Goal: Transaction & Acquisition: Purchase product/service

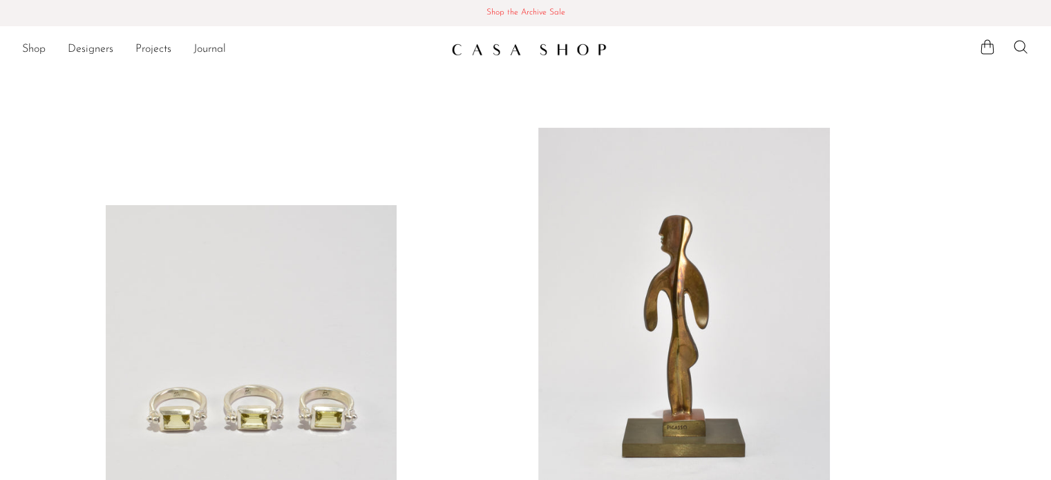
click at [500, 14] on span "Shop the Archive Sale" at bounding box center [525, 13] width 1029 height 15
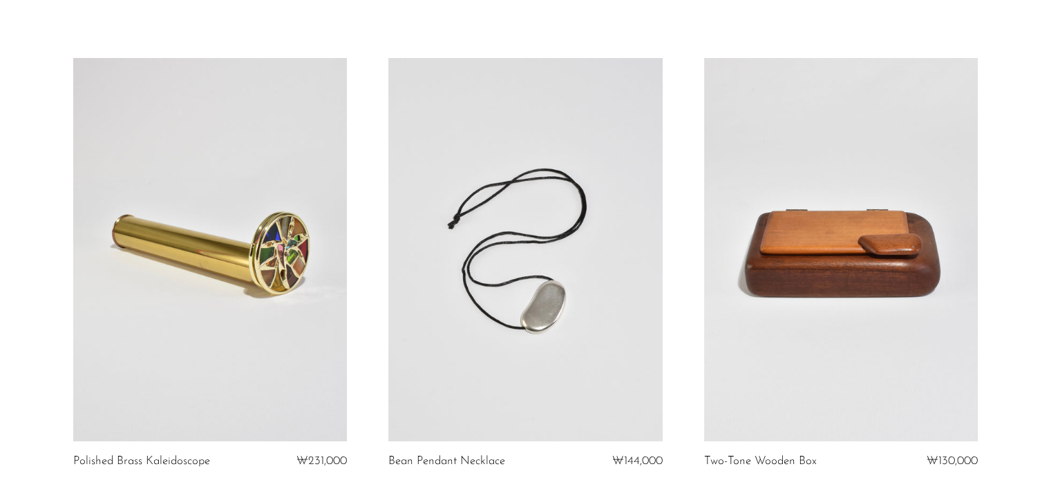
scroll to position [138, 0]
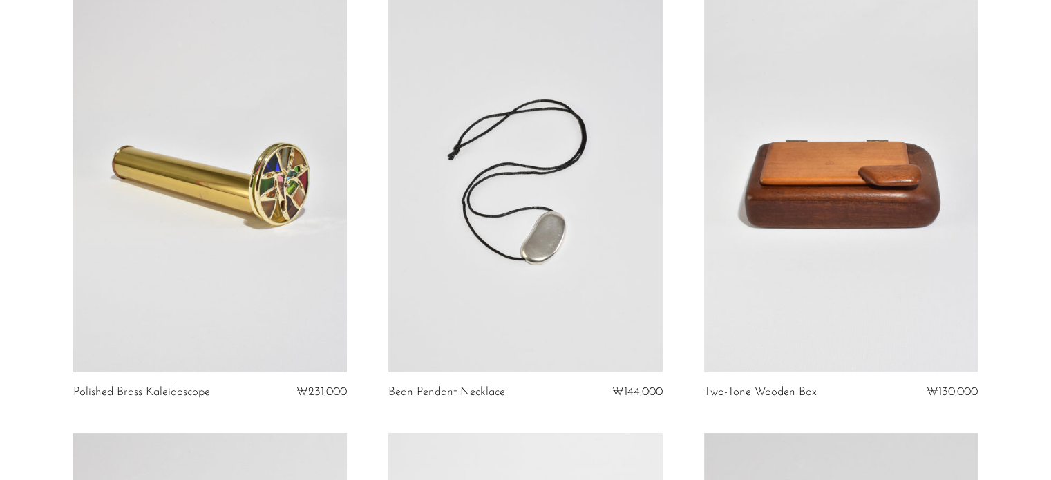
click at [261, 261] on link at bounding box center [210, 181] width 274 height 384
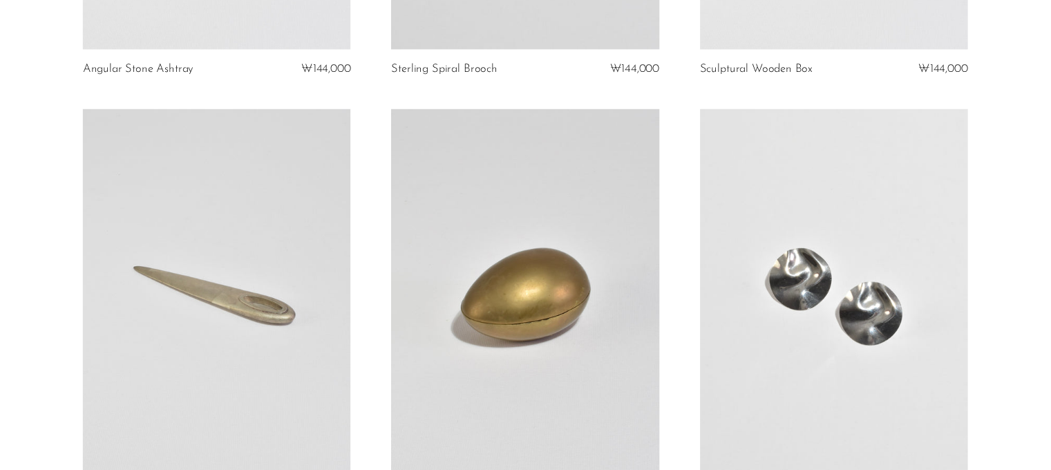
scroll to position [0, 0]
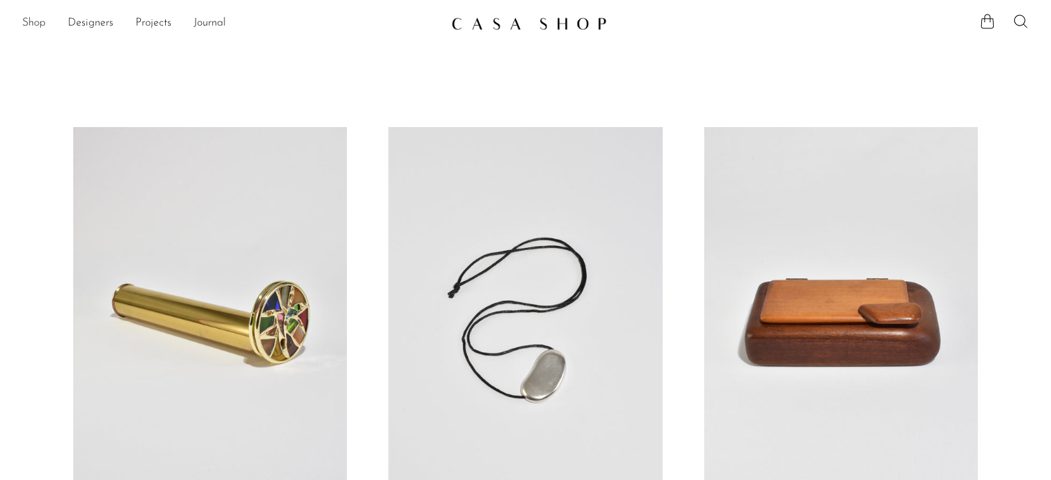
click at [33, 19] on link "Shop" at bounding box center [33, 24] width 23 height 18
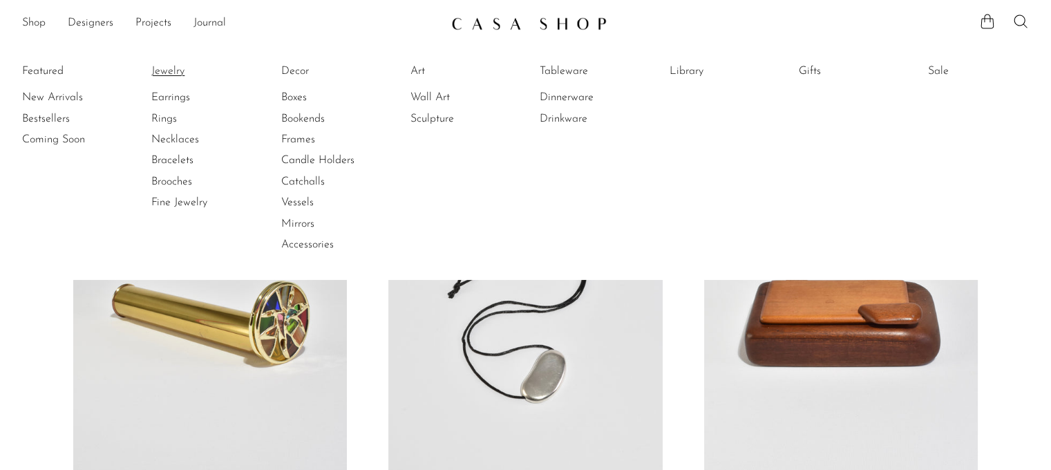
click at [169, 70] on link "Jewelry" at bounding box center [203, 71] width 104 height 15
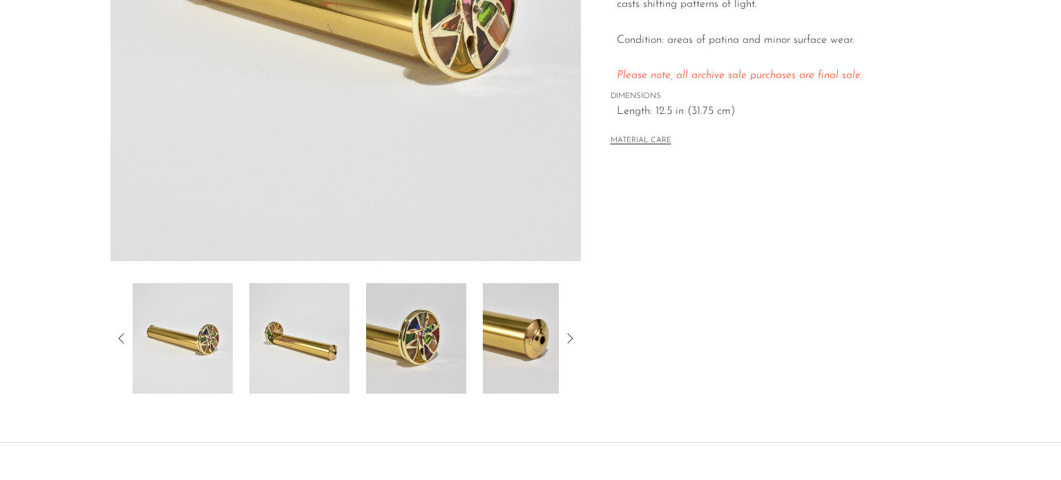
scroll to position [346, 0]
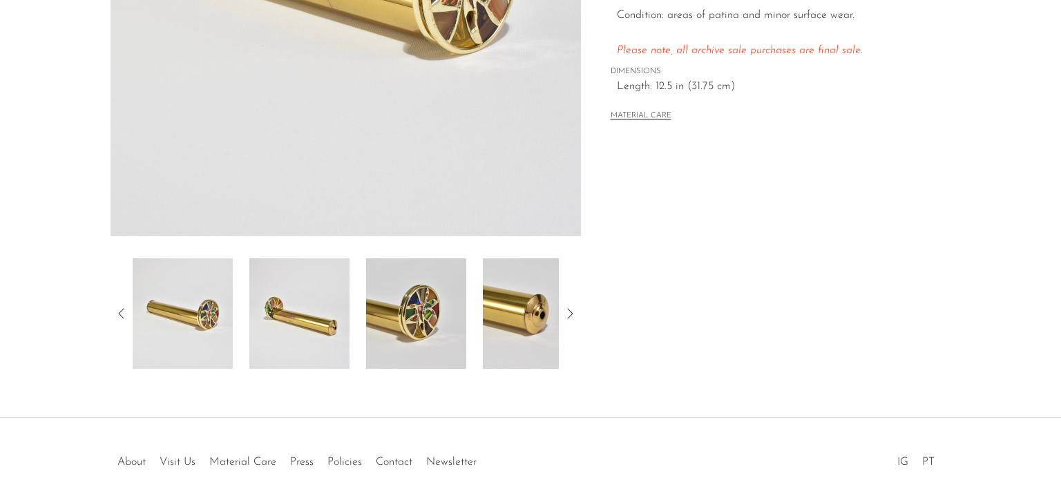
click at [417, 307] on img at bounding box center [416, 313] width 100 height 111
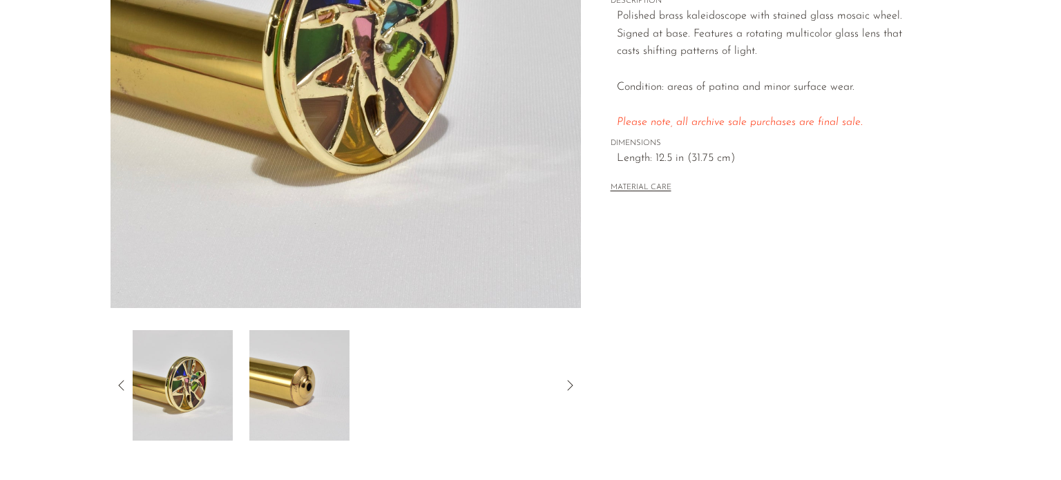
scroll to position [276, 0]
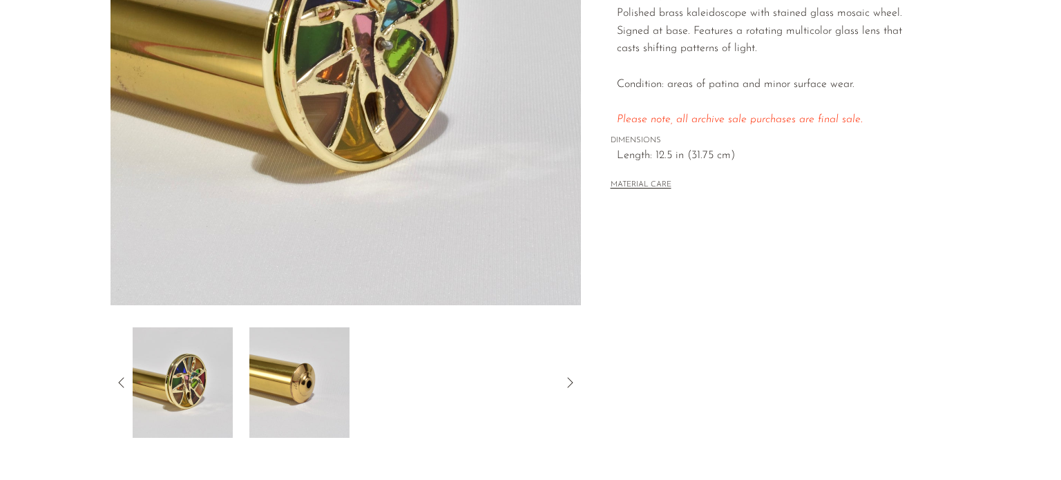
click at [325, 365] on img at bounding box center [299, 383] width 100 height 111
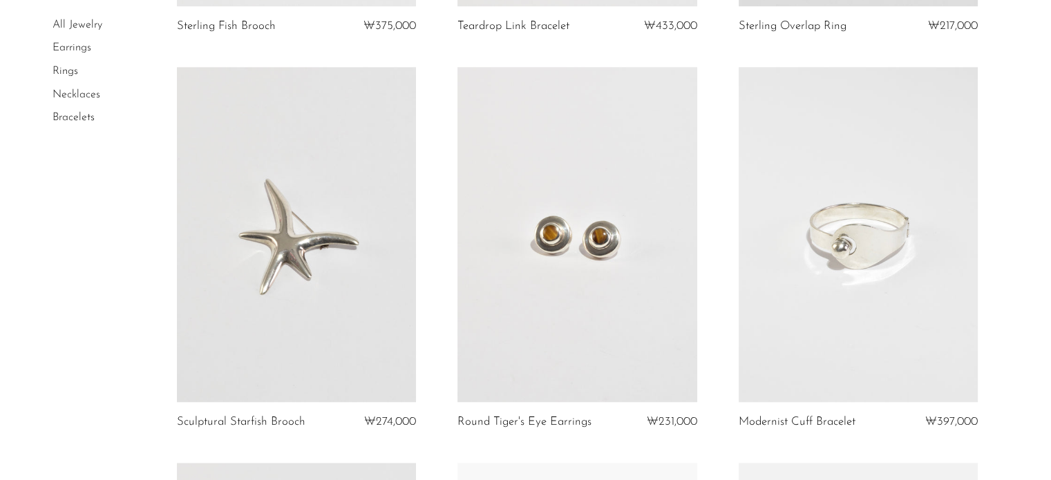
scroll to position [1658, 0]
click at [594, 256] on link at bounding box center [576, 233] width 239 height 335
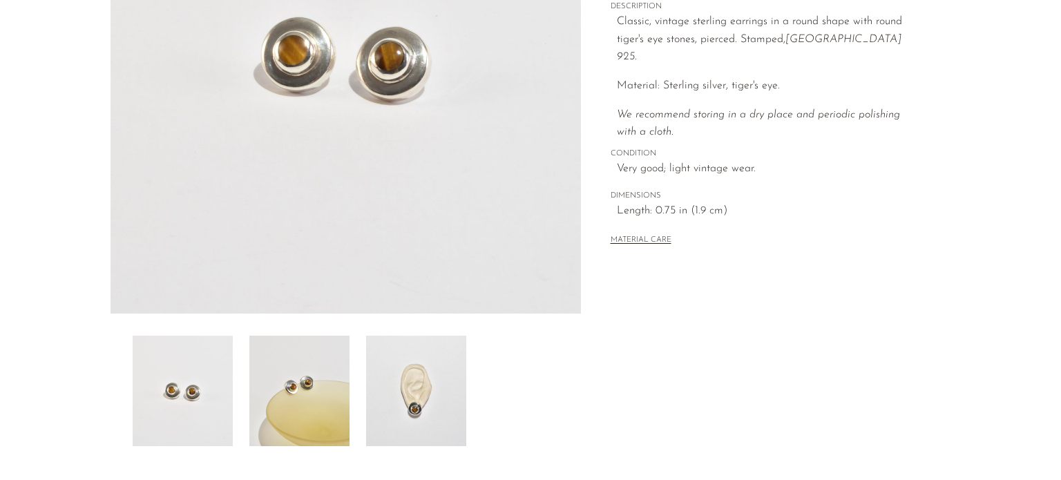
scroll to position [276, 0]
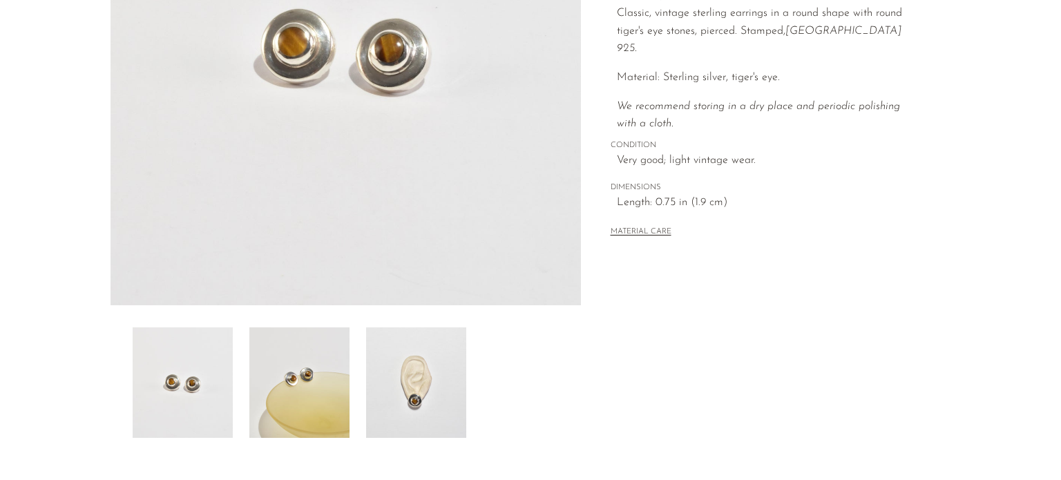
click at [640, 227] on button "MATERIAL CARE" at bounding box center [641, 232] width 61 height 10
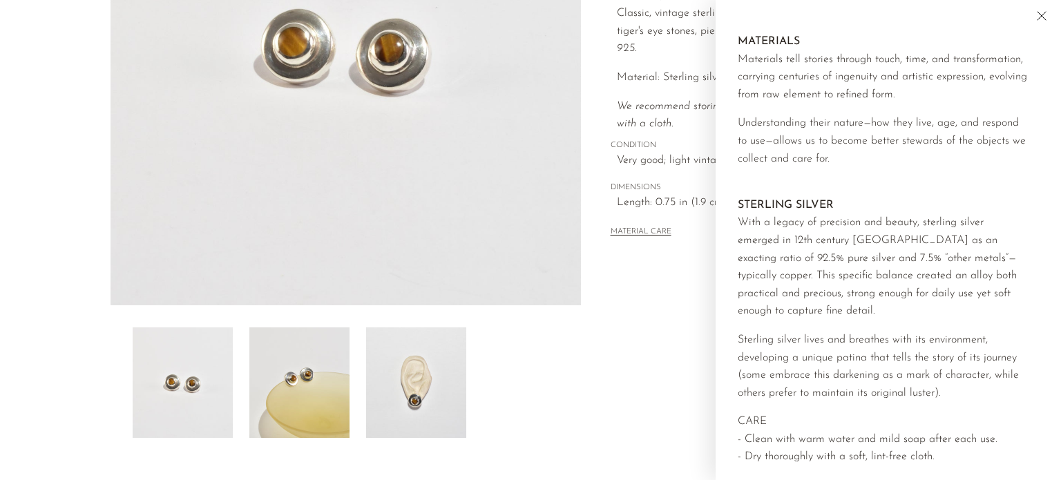
click at [1037, 19] on icon "Close" at bounding box center [1042, 16] width 17 height 17
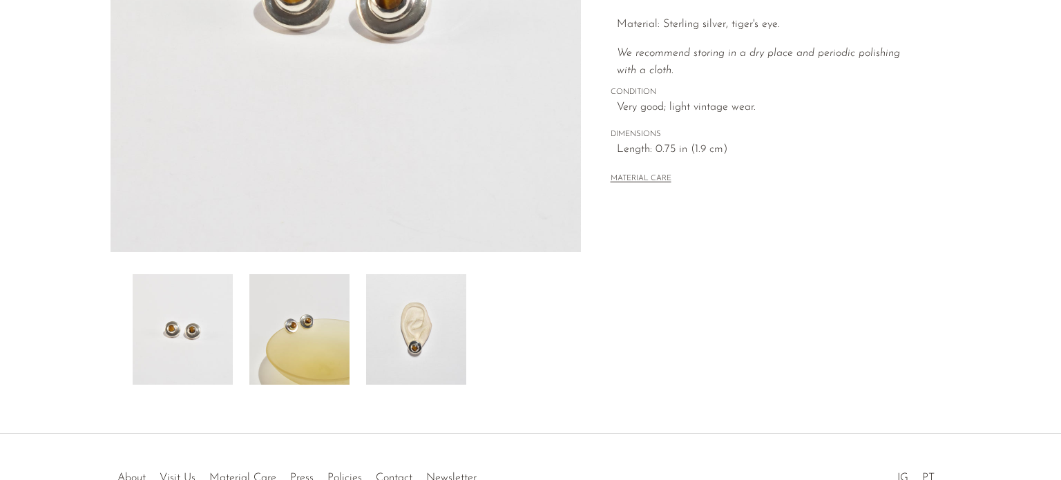
scroll to position [415, 0]
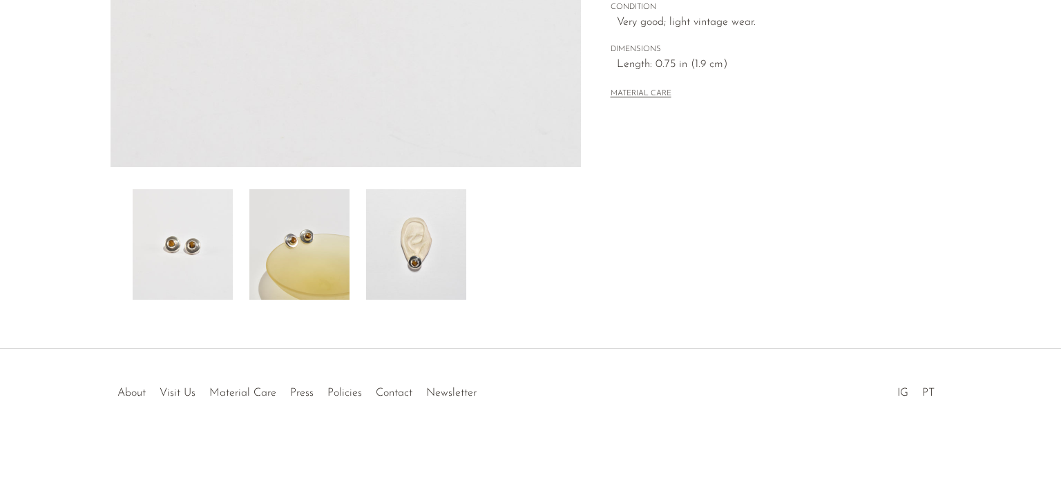
click at [178, 256] on img at bounding box center [183, 244] width 100 height 111
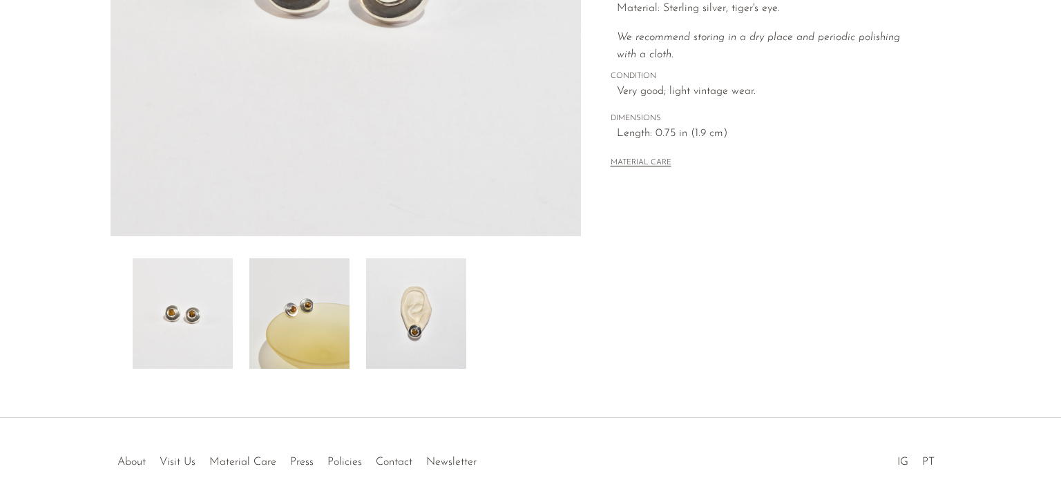
click at [298, 323] on img at bounding box center [299, 313] width 100 height 111
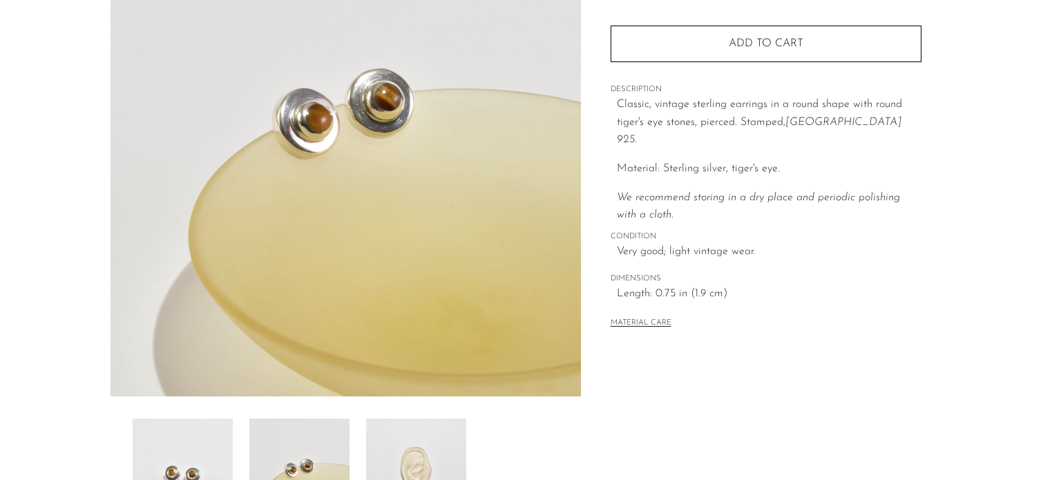
scroll to position [207, 0]
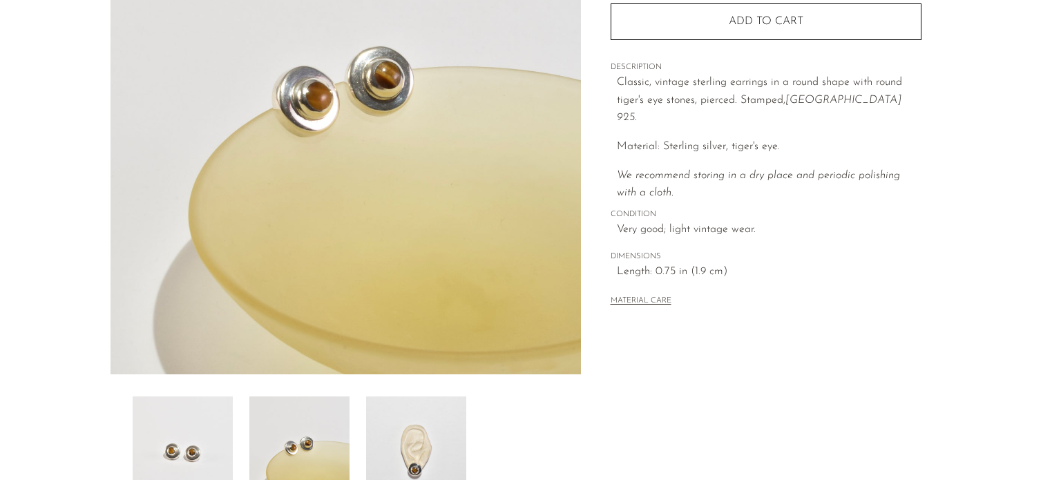
click at [409, 448] on img at bounding box center [416, 452] width 100 height 111
